Goal: Task Accomplishment & Management: Manage account settings

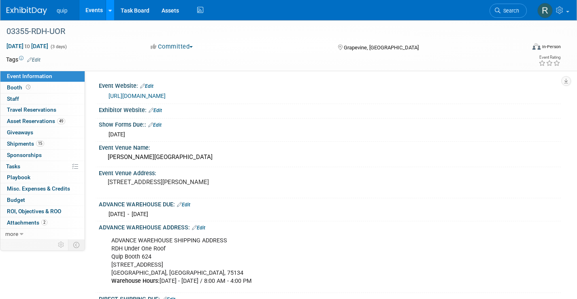
click at [112, 10] on link at bounding box center [110, 10] width 8 height 20
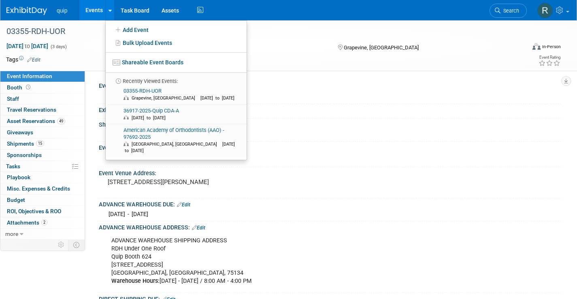
click at [91, 6] on link "Events" at bounding box center [94, 10] width 30 height 20
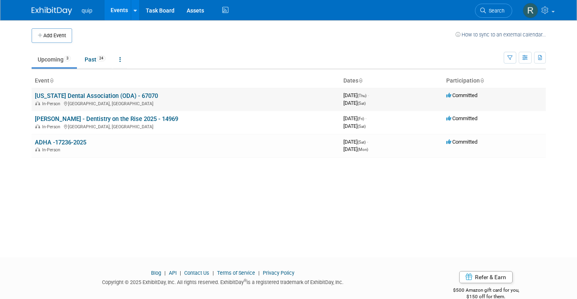
click at [100, 95] on link "[US_STATE] Dental Association (ODA) - 67070" at bounding box center [96, 95] width 123 height 7
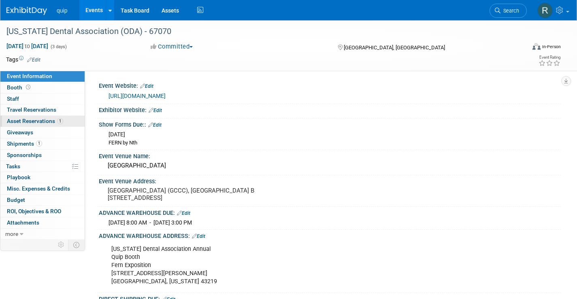
click at [34, 121] on span "Asset Reservations 1" at bounding box center [35, 121] width 56 height 6
